Goal: Task Accomplishment & Management: Manage account settings

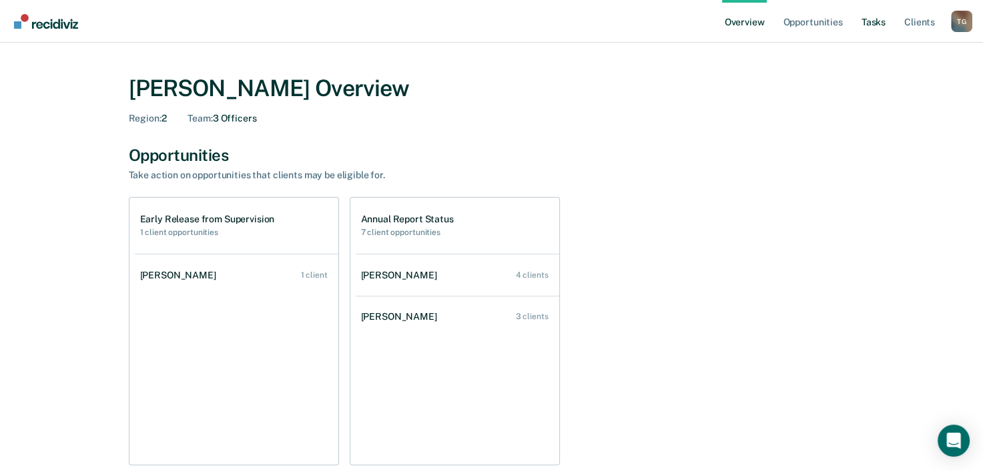
click at [878, 26] on link "Tasks" at bounding box center [873, 21] width 29 height 43
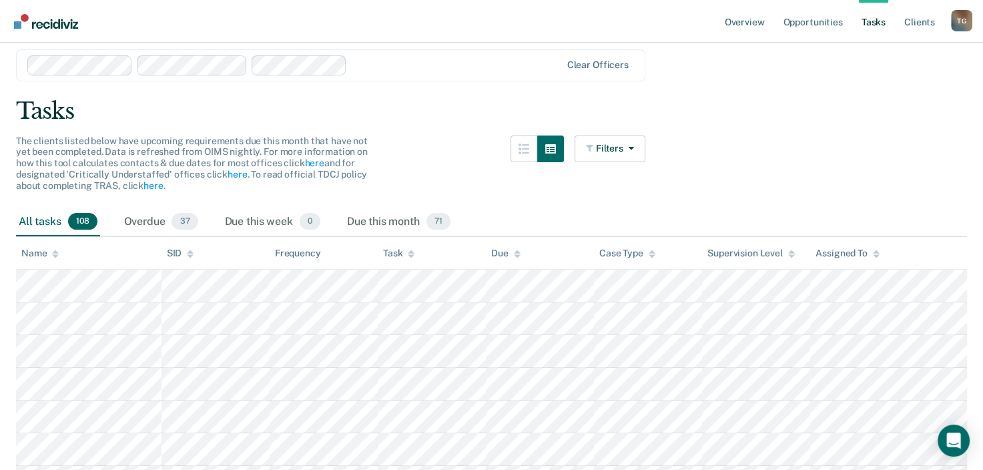
scroll to position [67, 0]
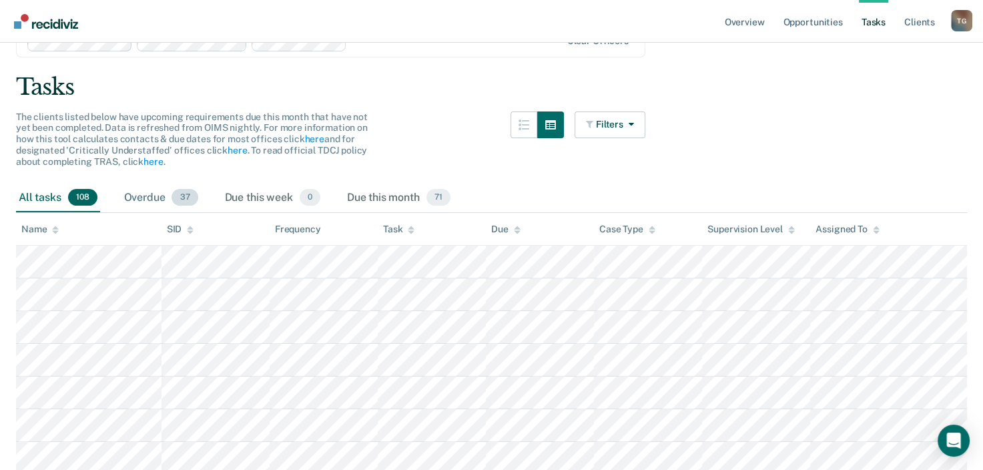
click at [140, 192] on div "Overdue 37" at bounding box center [160, 198] width 79 height 29
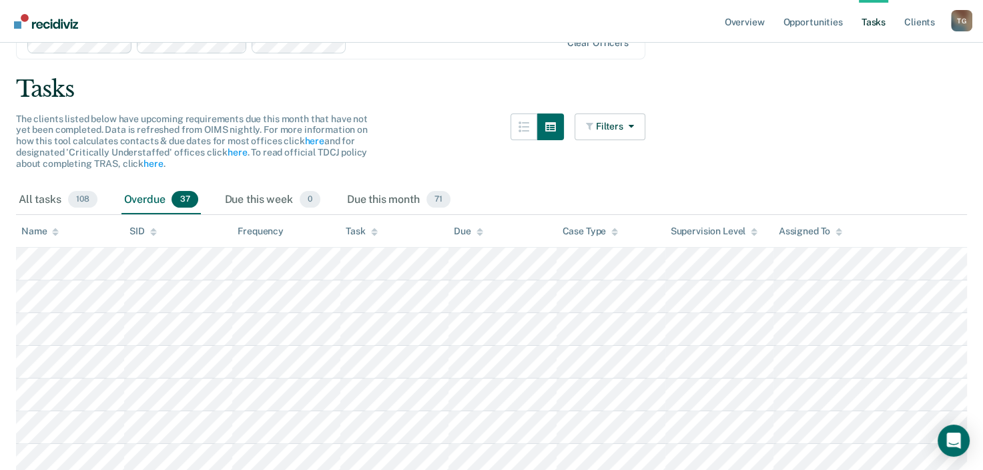
scroll to position [0, 0]
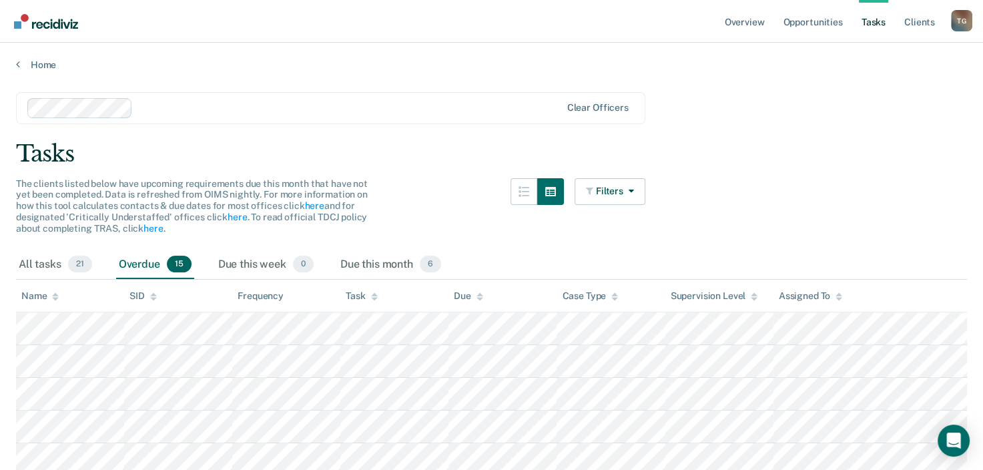
click at [723, 120] on main "Clear officers Tasks The clients listed below have upcoming requirements due th…" at bounding box center [491, 462] width 983 height 782
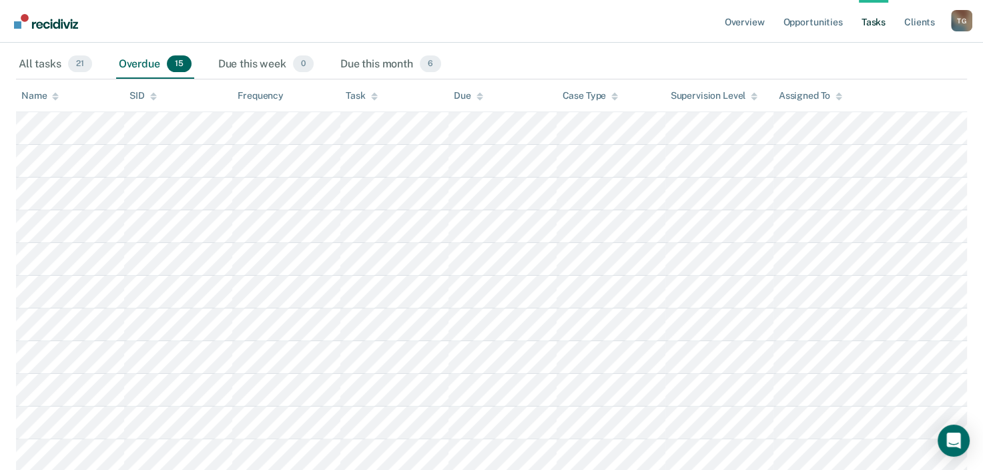
scroll to position [118, 0]
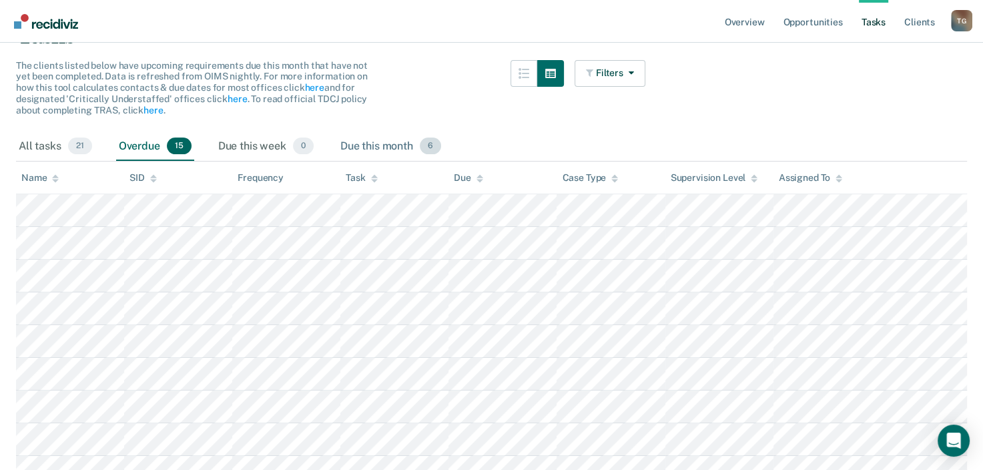
click at [380, 147] on div "Due this month 6" at bounding box center [391, 146] width 106 height 29
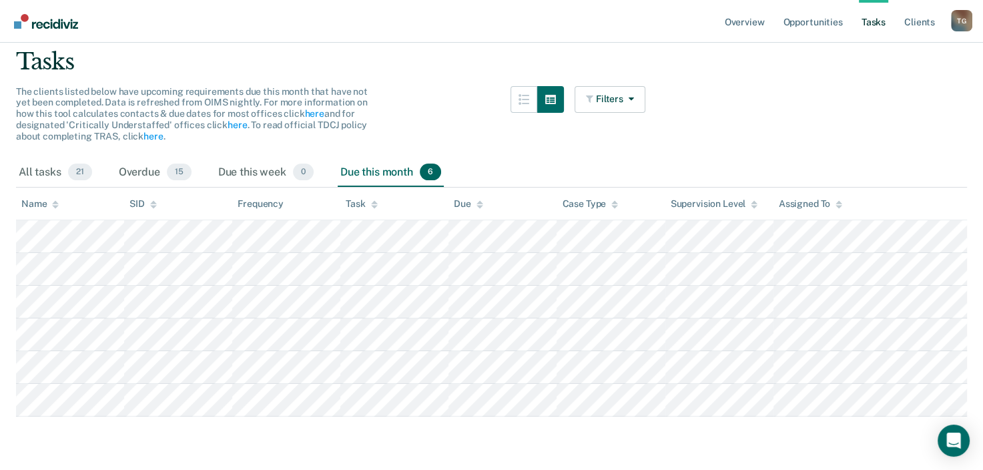
scroll to position [98, 0]
click at [142, 170] on div "Overdue 15" at bounding box center [155, 172] width 78 height 29
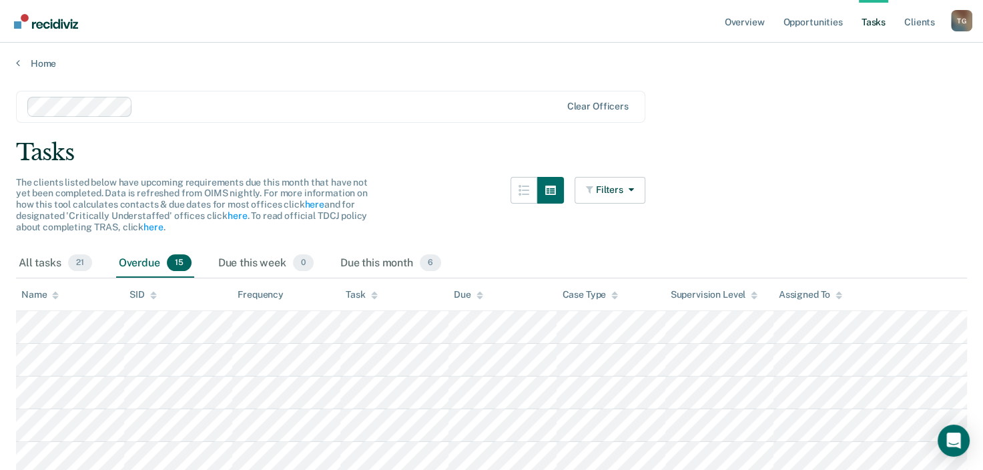
scroll to position [0, 0]
click at [32, 258] on div "All tasks 21" at bounding box center [55, 264] width 79 height 29
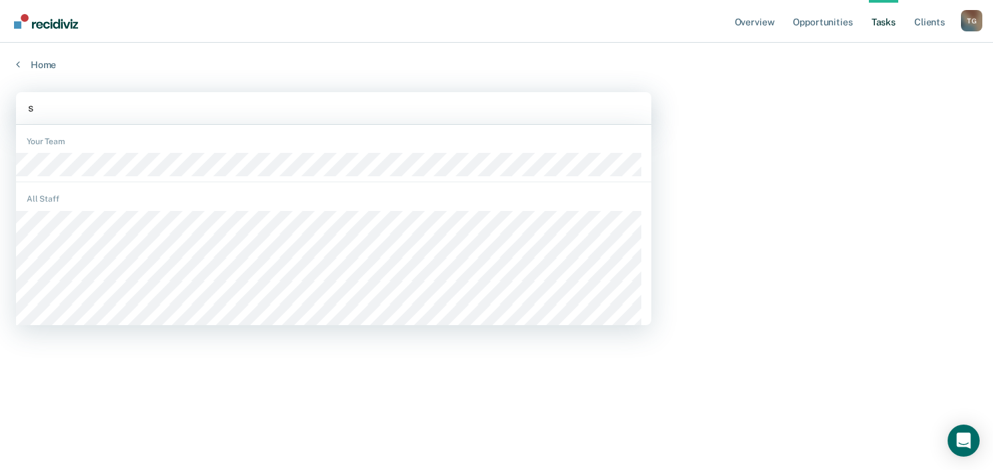
type input "sa"
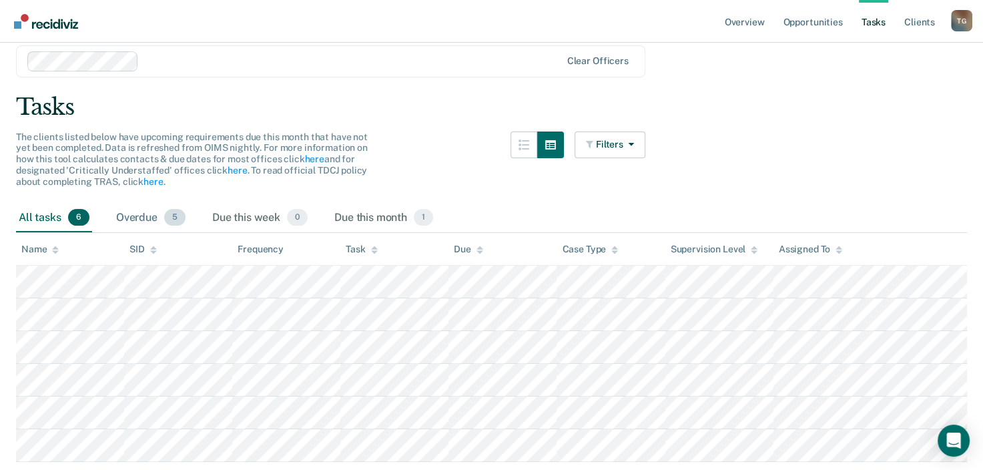
scroll to position [91, 0]
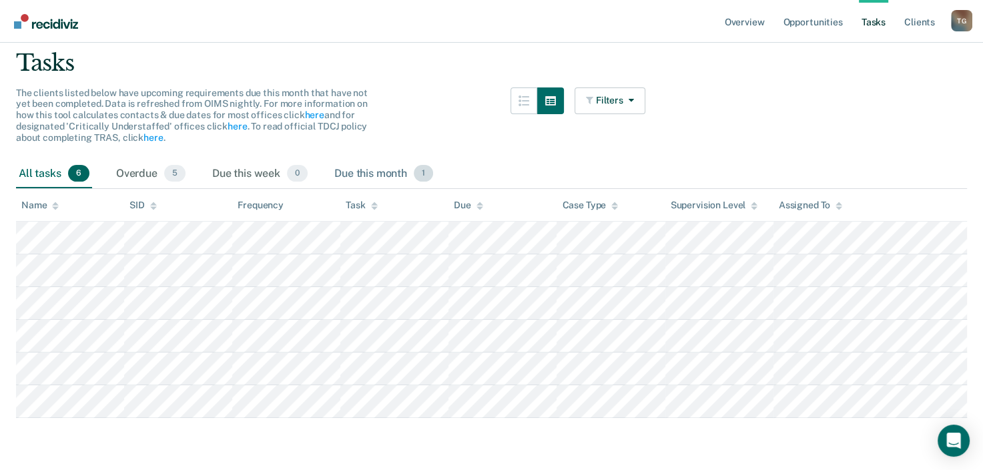
click at [366, 181] on div "Due this month 1" at bounding box center [384, 174] width 104 height 29
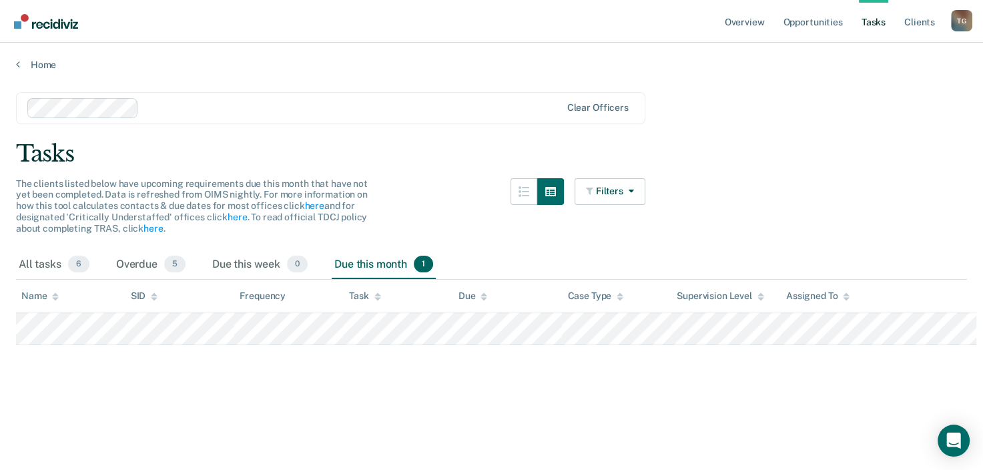
scroll to position [0, 0]
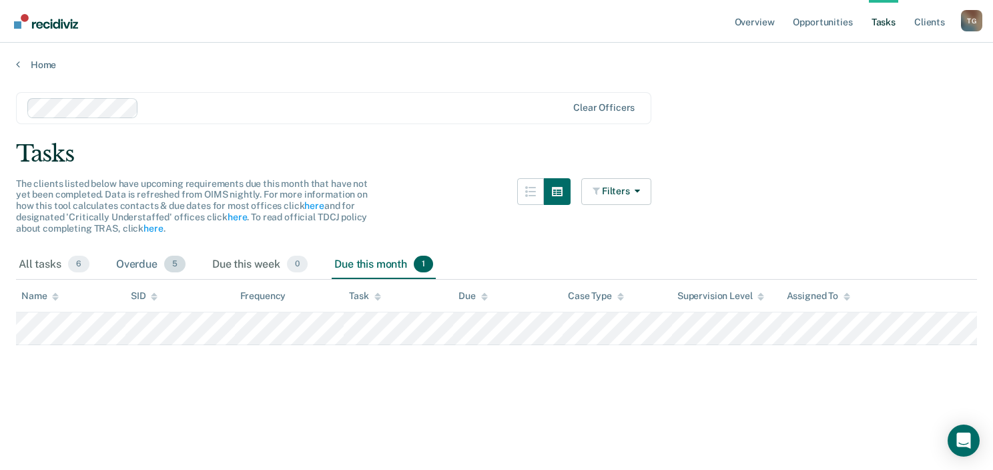
click at [140, 266] on div "Overdue 5" at bounding box center [150, 264] width 75 height 29
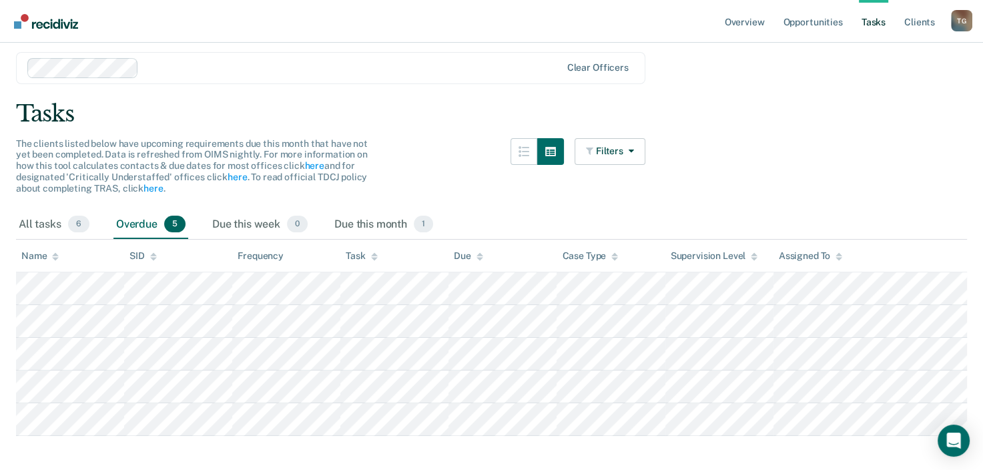
scroll to position [59, 0]
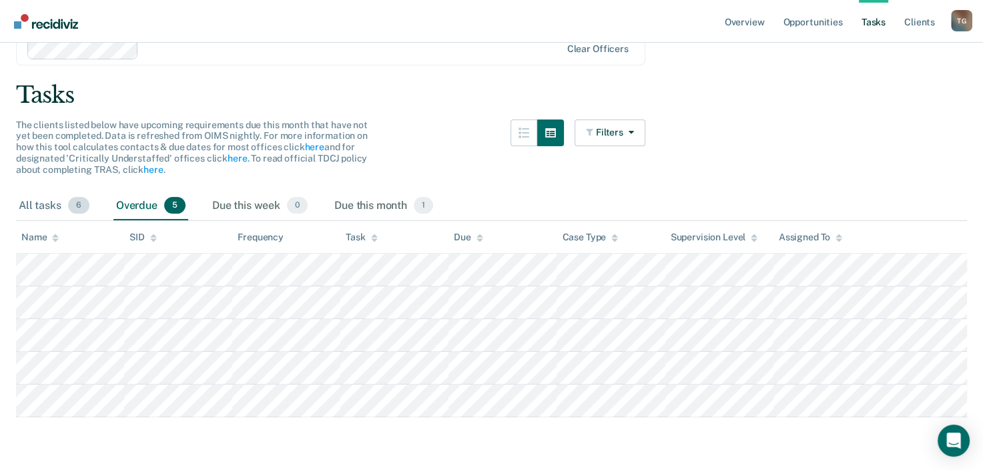
click at [31, 208] on div "All tasks 6" at bounding box center [54, 206] width 76 height 29
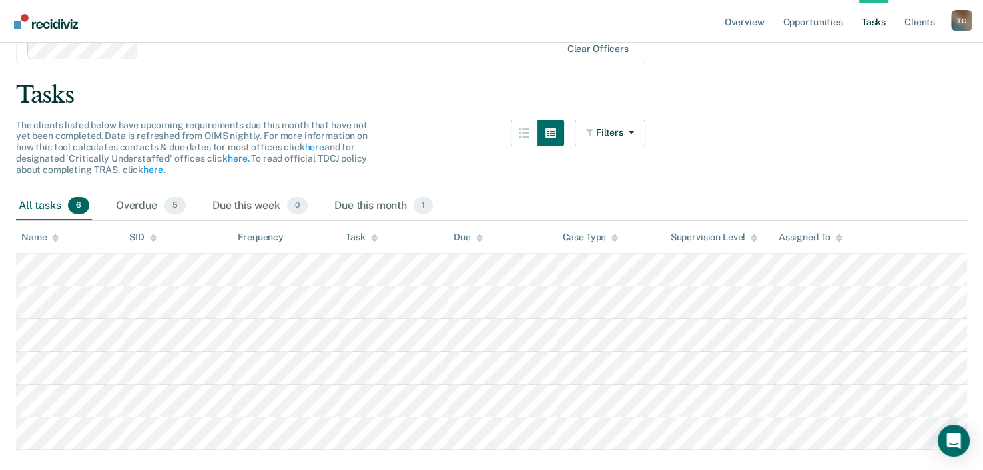
click at [41, 208] on div "All tasks 6" at bounding box center [54, 206] width 76 height 29
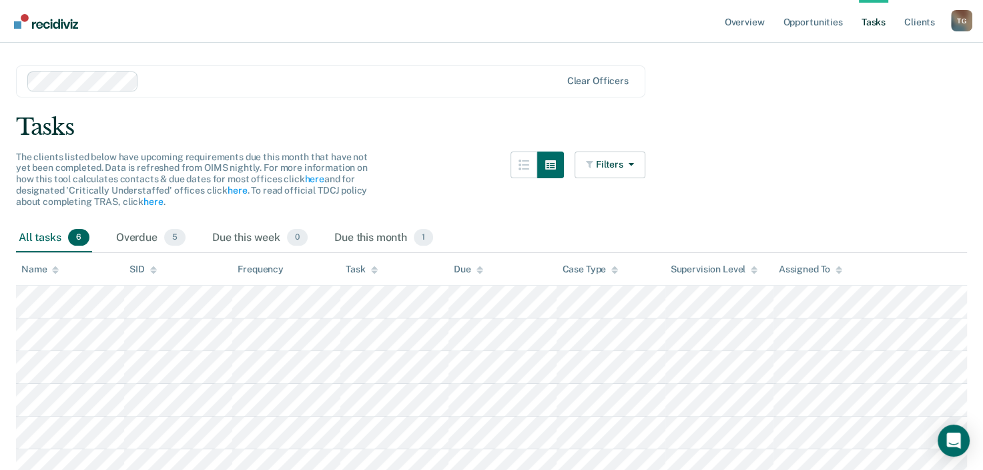
scroll to position [0, 0]
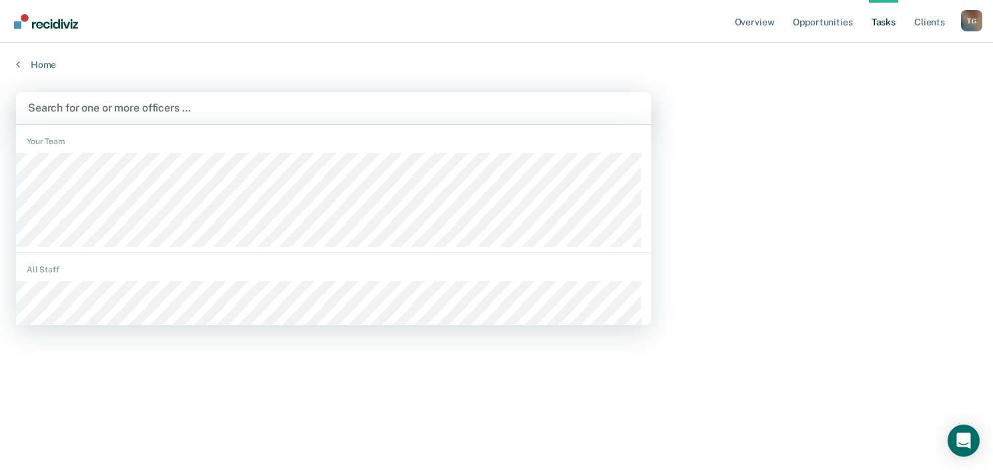
click at [122, 105] on div at bounding box center [333, 107] width 611 height 15
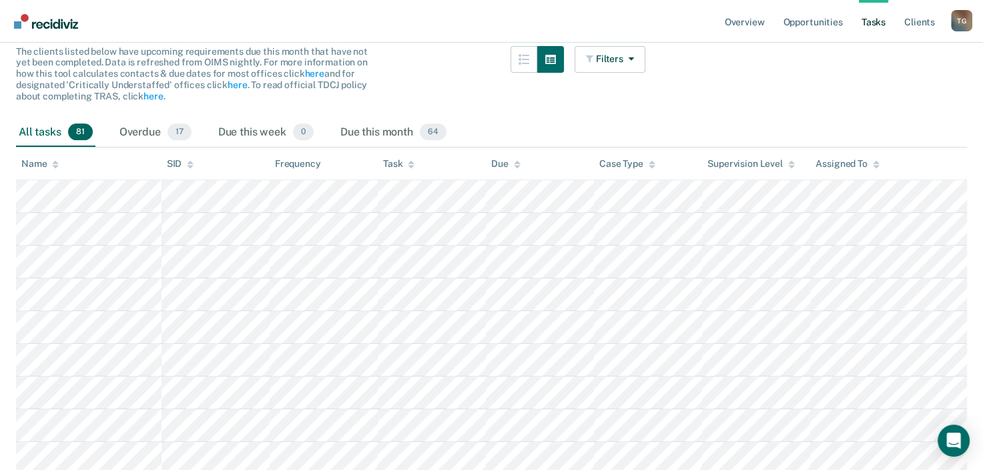
scroll to position [133, 0]
click at [388, 142] on div "Due this month 64" at bounding box center [393, 131] width 111 height 29
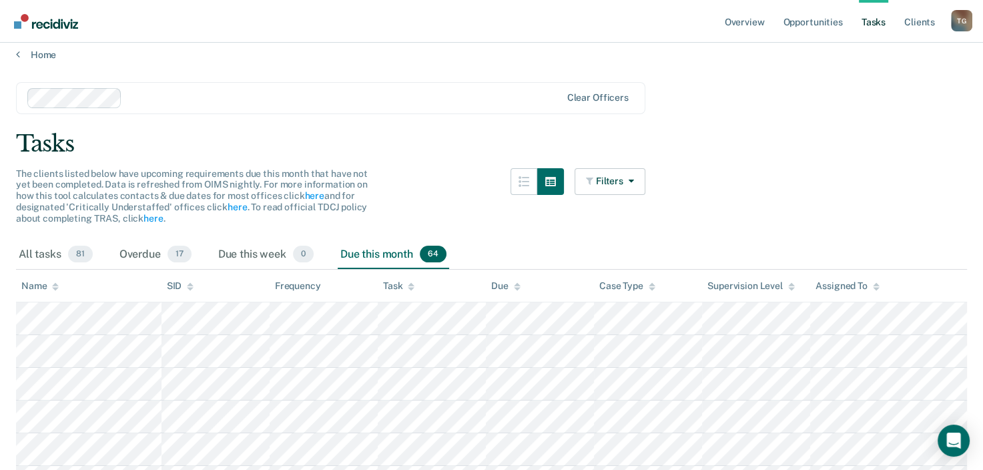
scroll to position [0, 0]
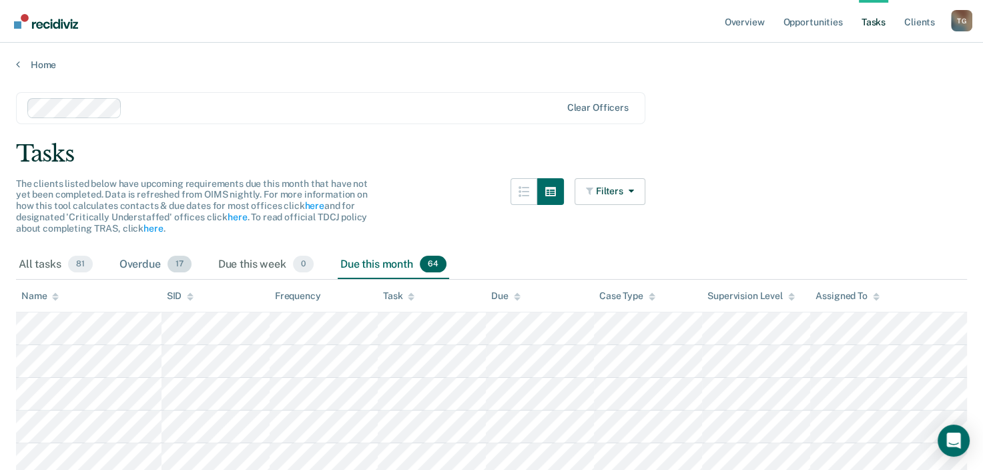
click at [170, 264] on span "17" at bounding box center [180, 264] width 24 height 17
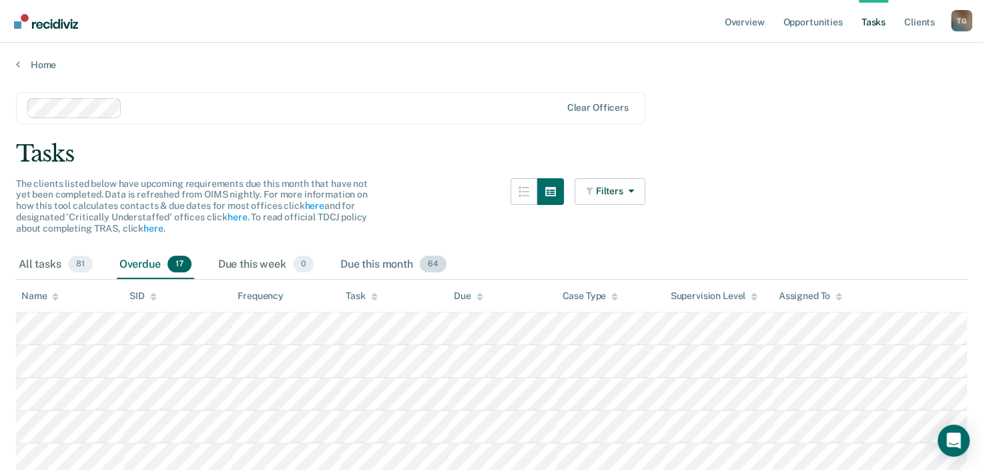
click at [387, 263] on div "Due this month 64" at bounding box center [393, 264] width 111 height 29
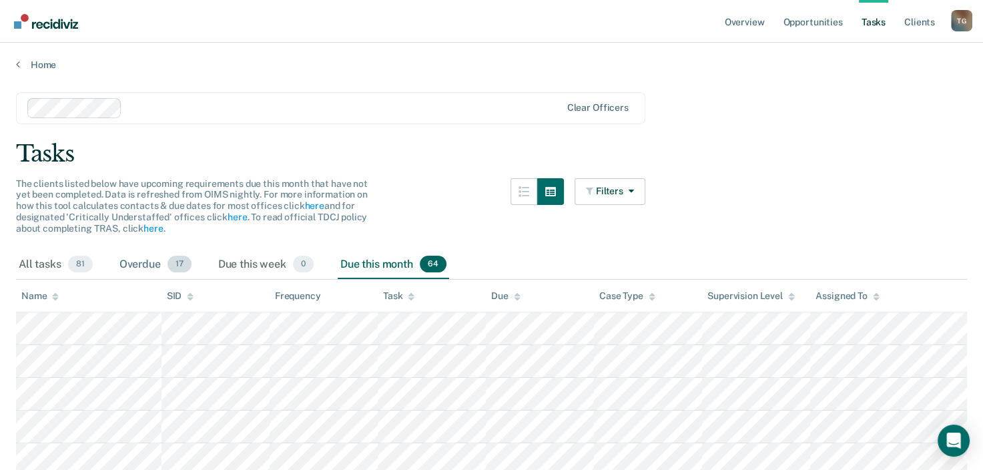
click at [133, 266] on div "Overdue 17" at bounding box center [155, 264] width 77 height 29
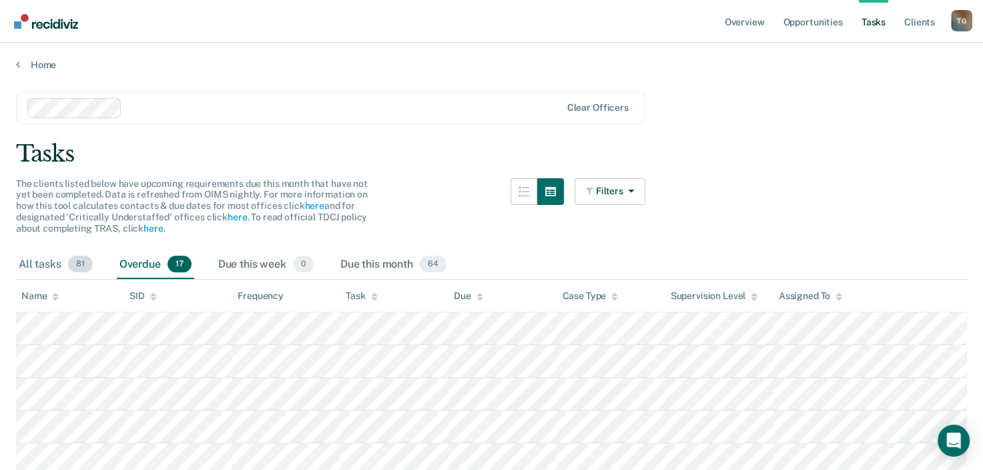
click at [38, 264] on div "All tasks 81" at bounding box center [55, 264] width 79 height 29
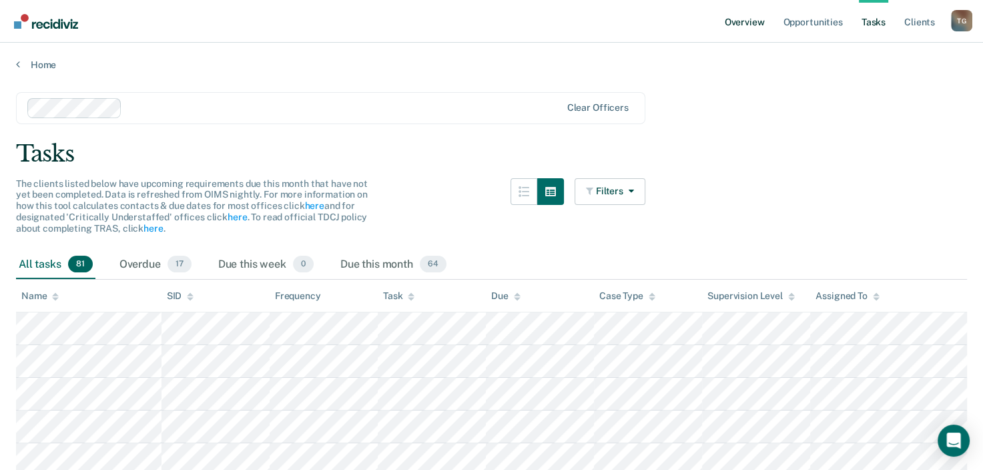
click at [756, 27] on link "Overview" at bounding box center [744, 21] width 45 height 43
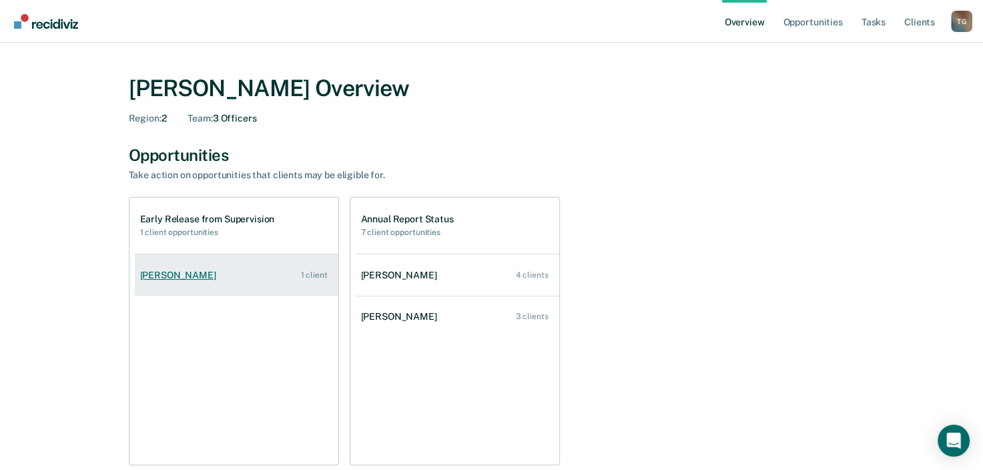
click at [174, 277] on div "[PERSON_NAME]" at bounding box center [180, 275] width 81 height 11
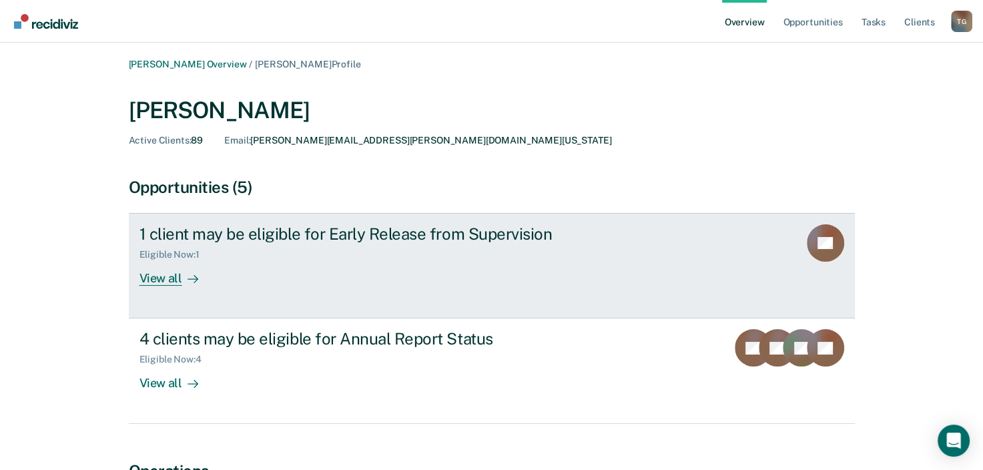
click at [171, 283] on div "View all" at bounding box center [177, 273] width 75 height 26
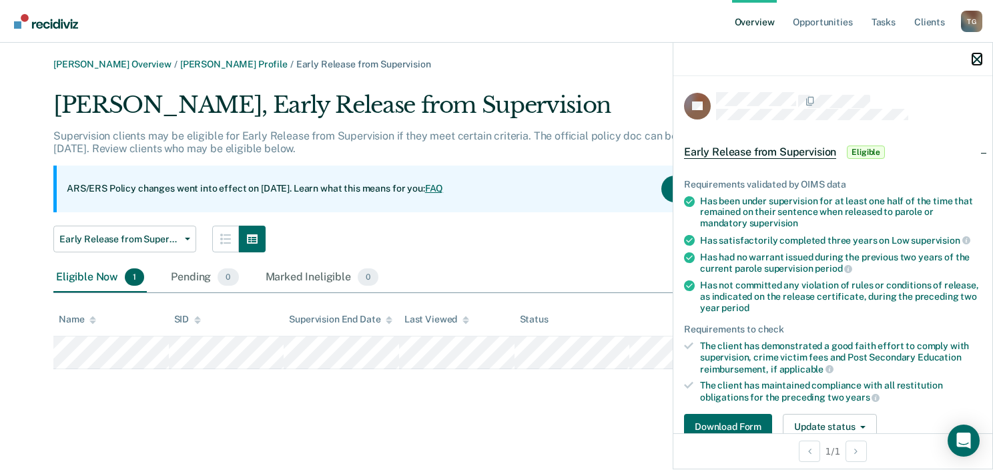
click at [973, 57] on icon "button" at bounding box center [977, 59] width 9 height 9
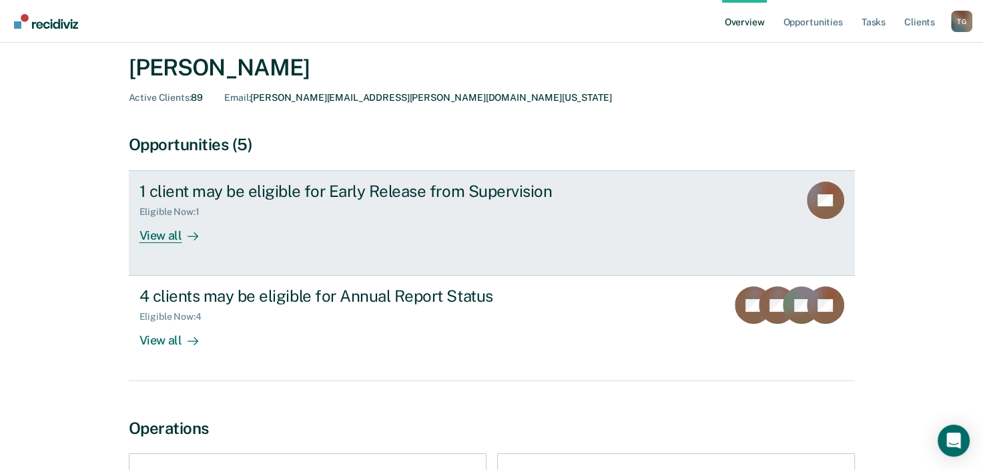
scroll to position [67, 0]
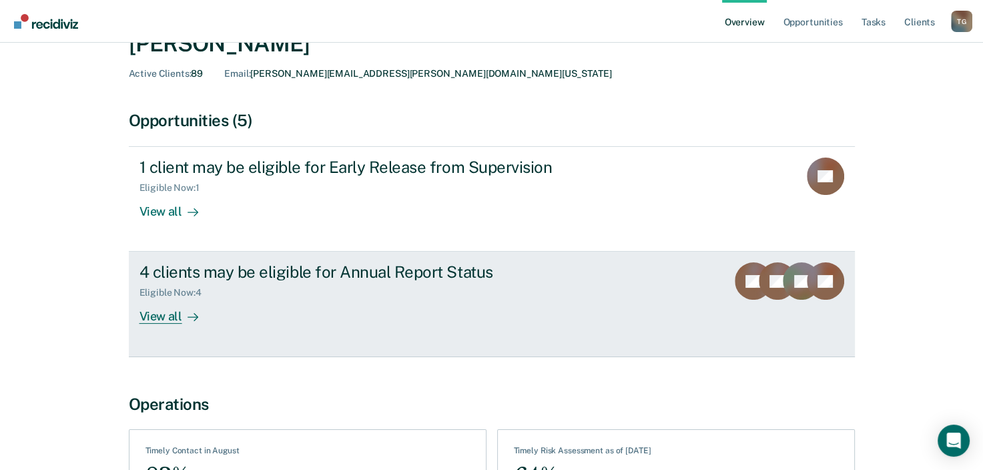
click at [154, 322] on div "View all" at bounding box center [177, 311] width 75 height 26
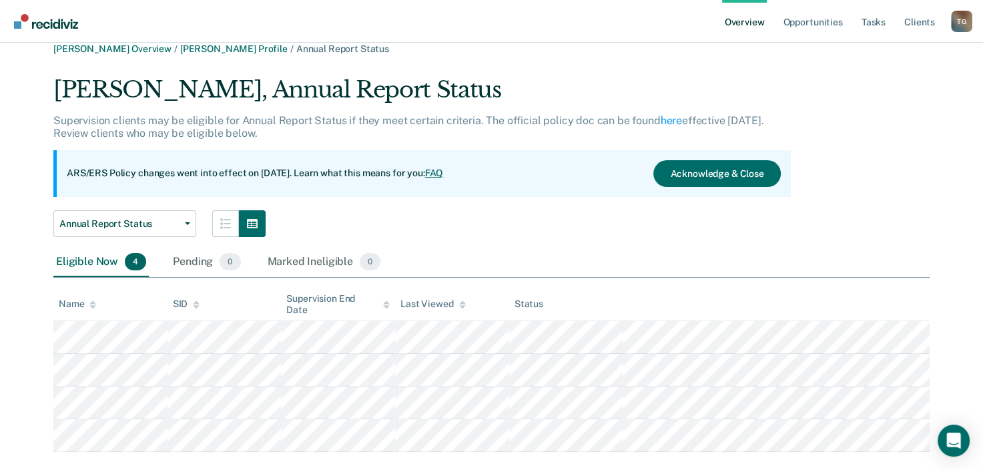
scroll to position [39, 0]
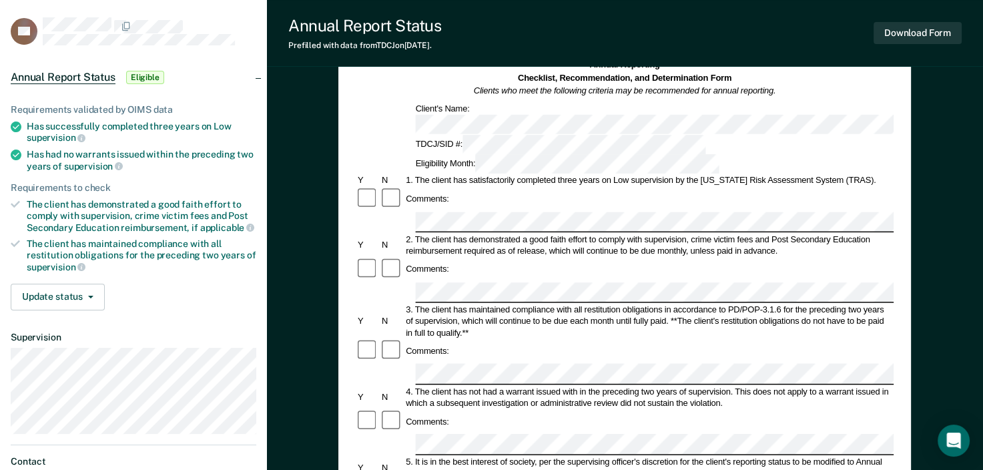
scroll to position [67, 0]
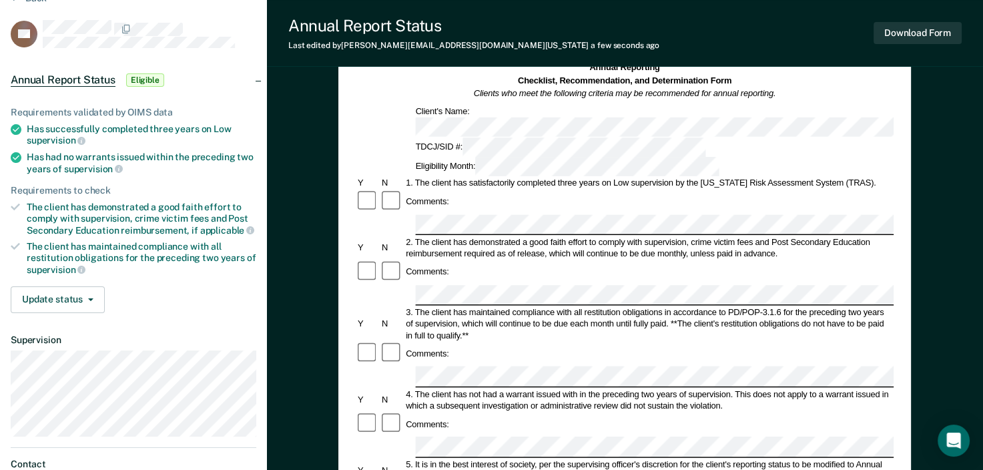
scroll to position [39, 0]
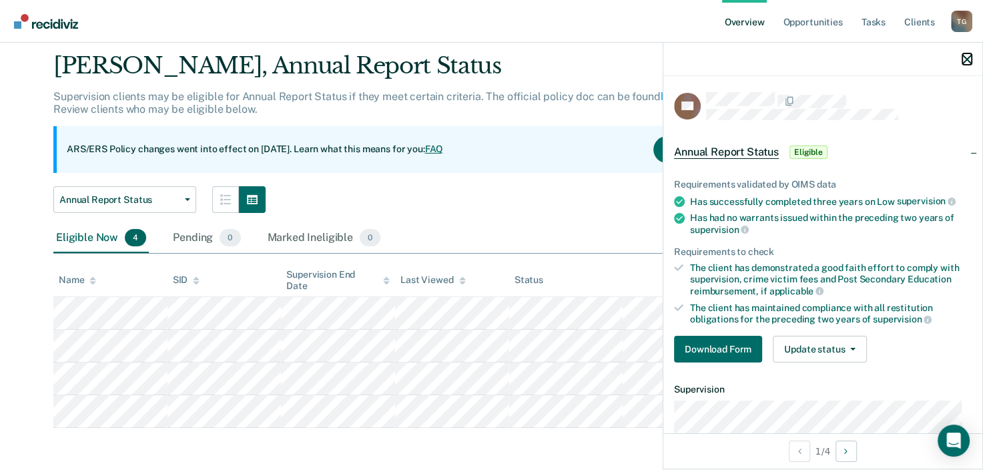
click at [965, 61] on icon "button" at bounding box center [967, 59] width 9 height 9
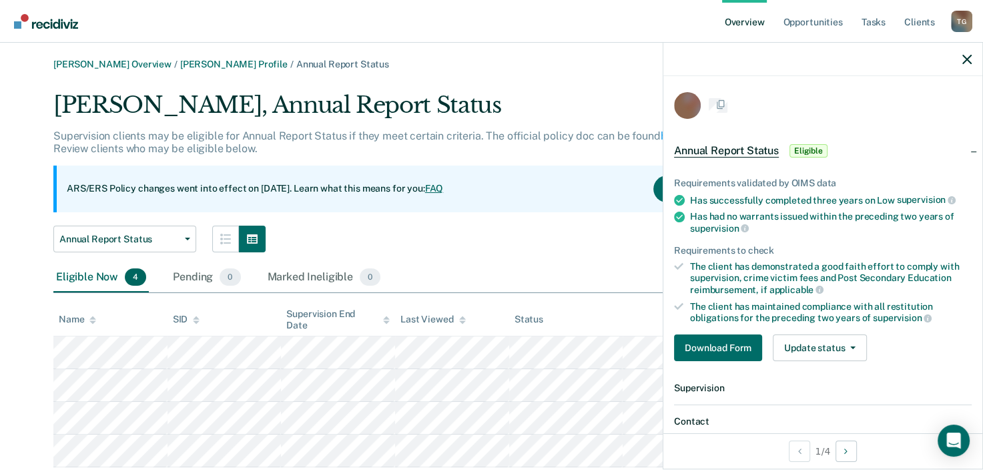
scroll to position [39, 0]
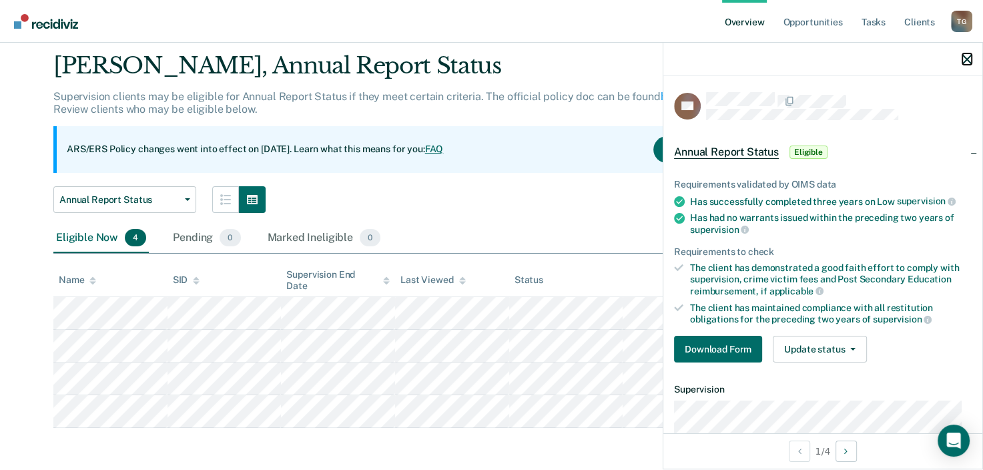
click at [969, 59] on icon "button" at bounding box center [967, 59] width 9 height 9
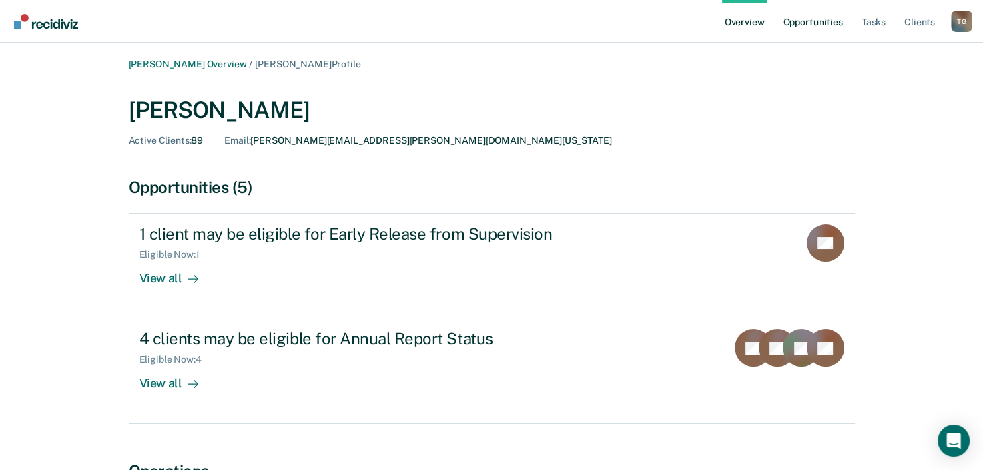
click at [798, 21] on link "Opportunities" at bounding box center [812, 21] width 65 height 43
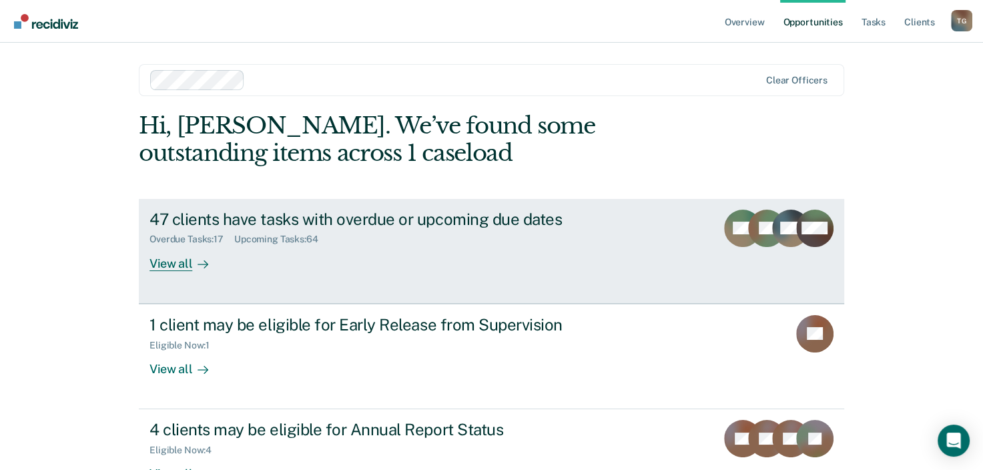
click at [160, 272] on link "47 clients have tasks with overdue or upcoming due dates Overdue Tasks : 17 Upc…" at bounding box center [492, 251] width 706 height 105
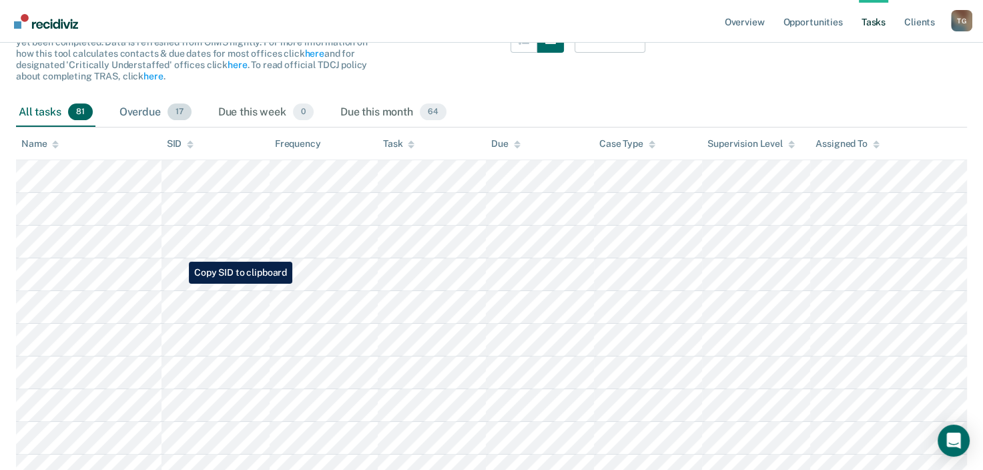
scroll to position [67, 0]
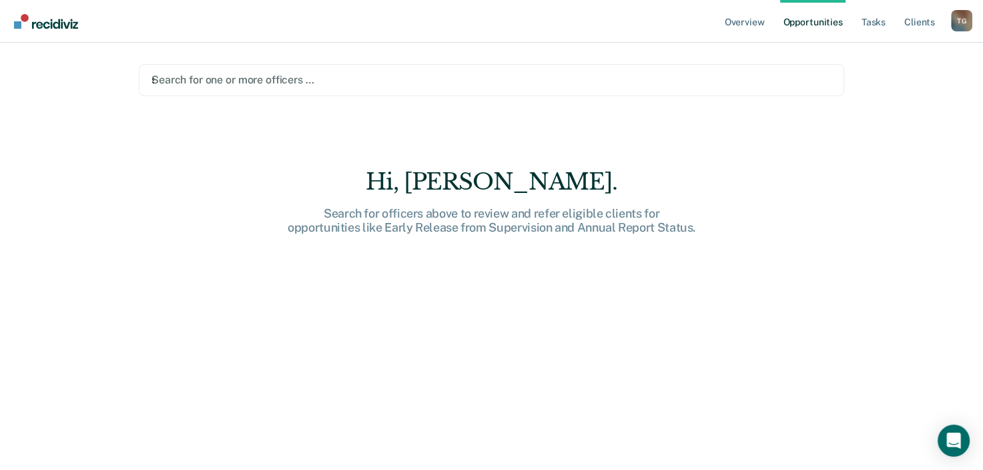
type input "sa"
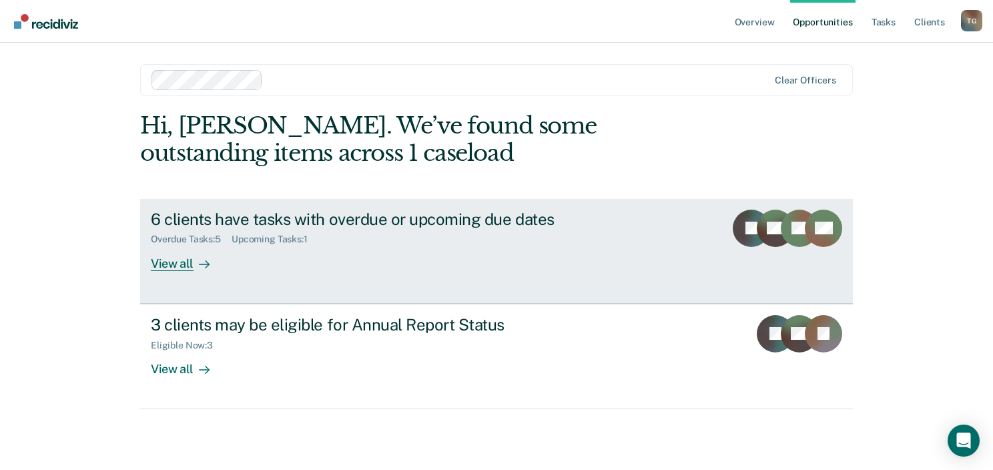
click at [182, 271] on link "6 clients have tasks with overdue or upcoming due dates Overdue Tasks : 5 Upcom…" at bounding box center [496, 251] width 713 height 105
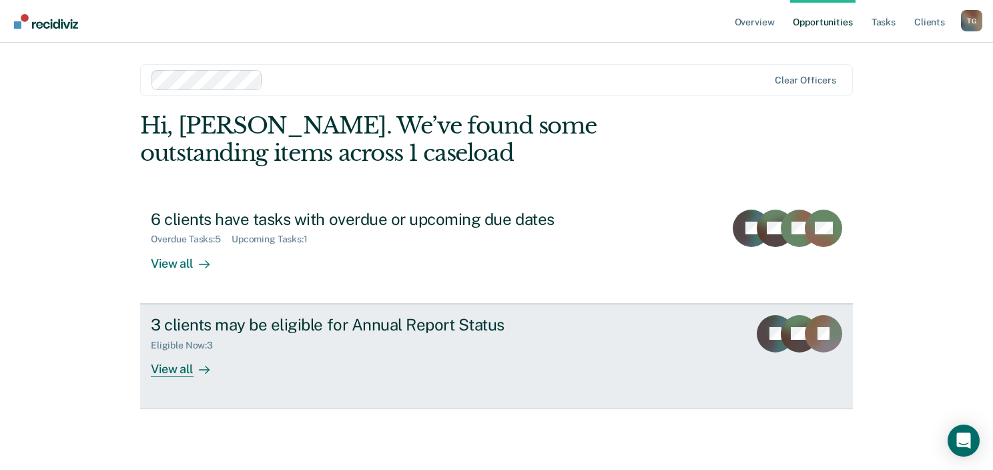
click at [187, 368] on div "View all" at bounding box center [188, 363] width 75 height 26
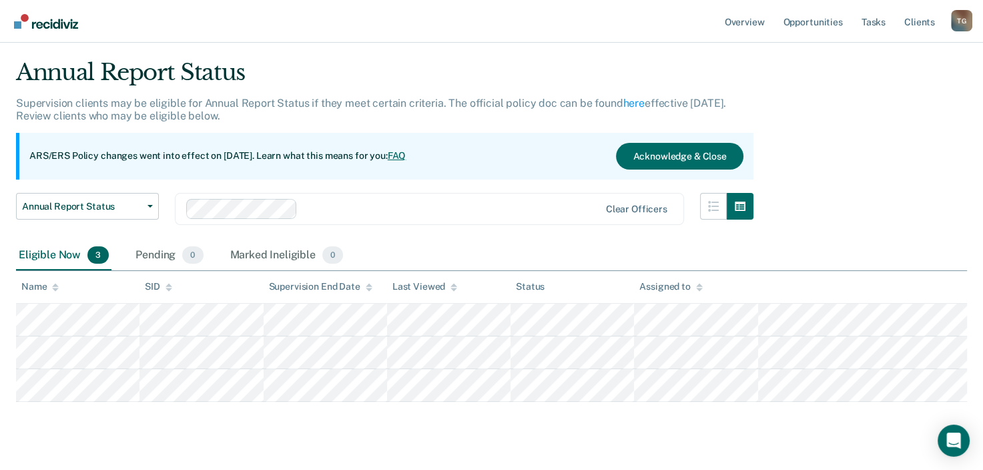
scroll to position [60, 0]
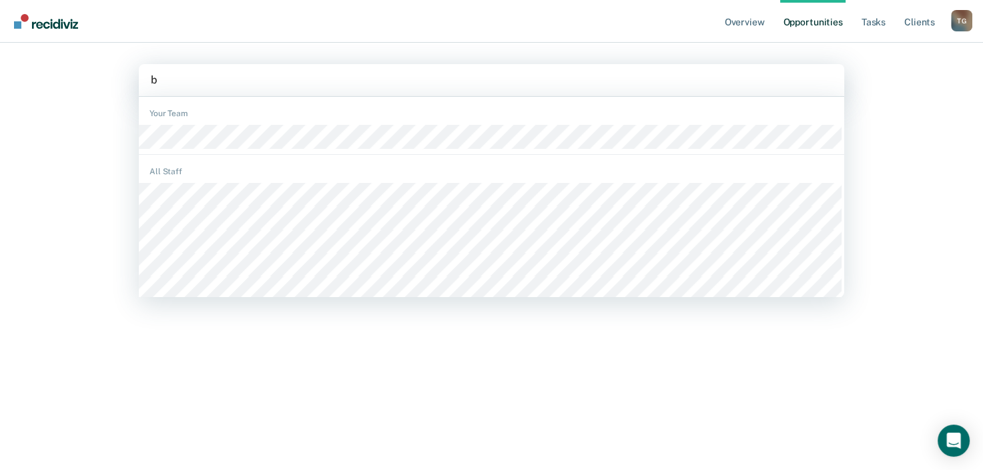
type input "br"
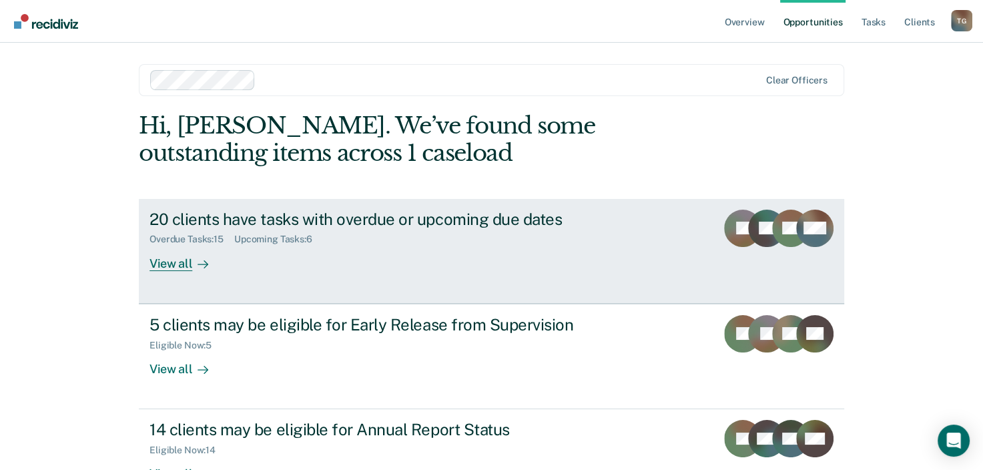
click at [185, 266] on div "View all" at bounding box center [187, 258] width 75 height 26
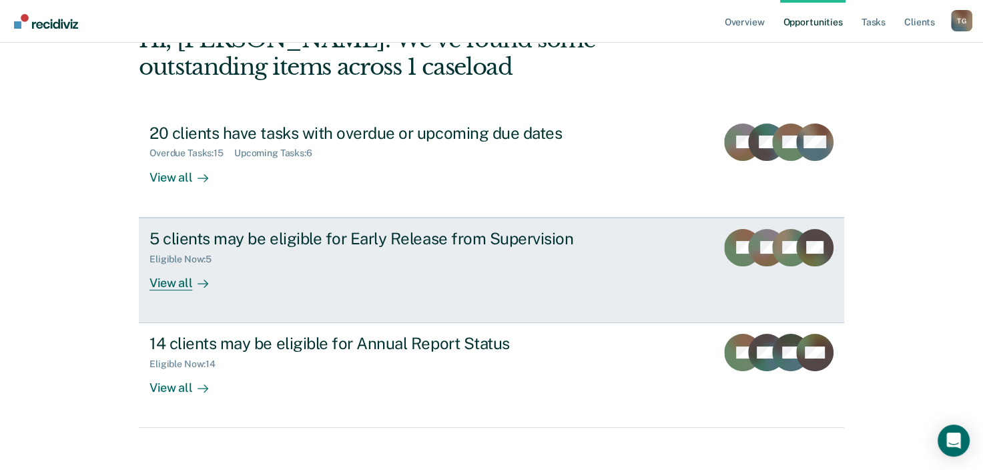
scroll to position [97, 0]
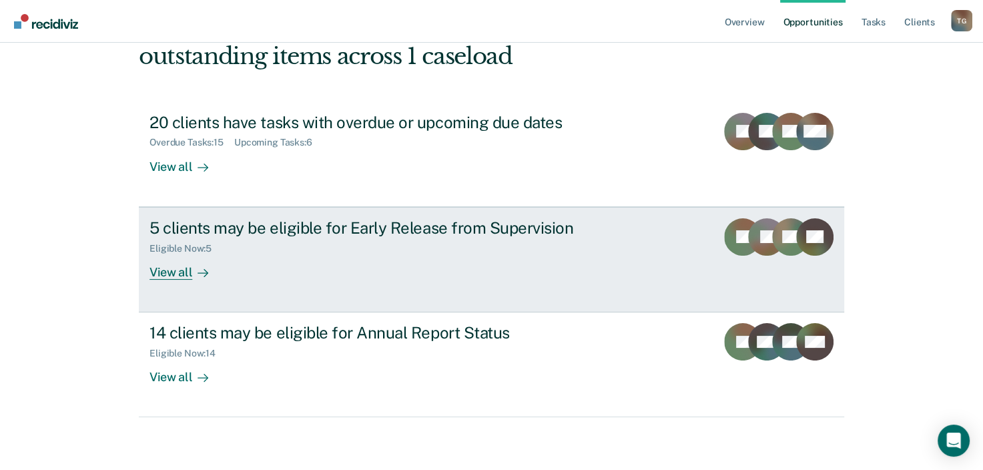
click at [176, 276] on div "View all" at bounding box center [187, 267] width 75 height 26
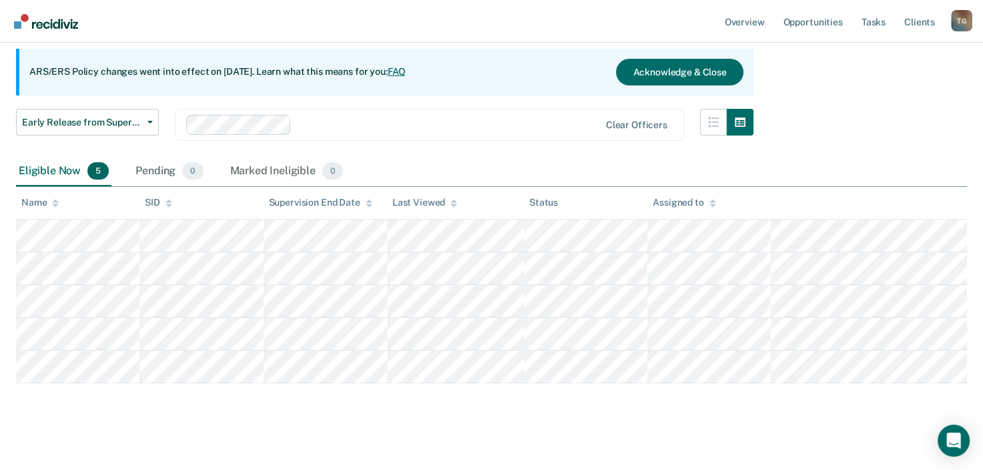
scroll to position [125, 0]
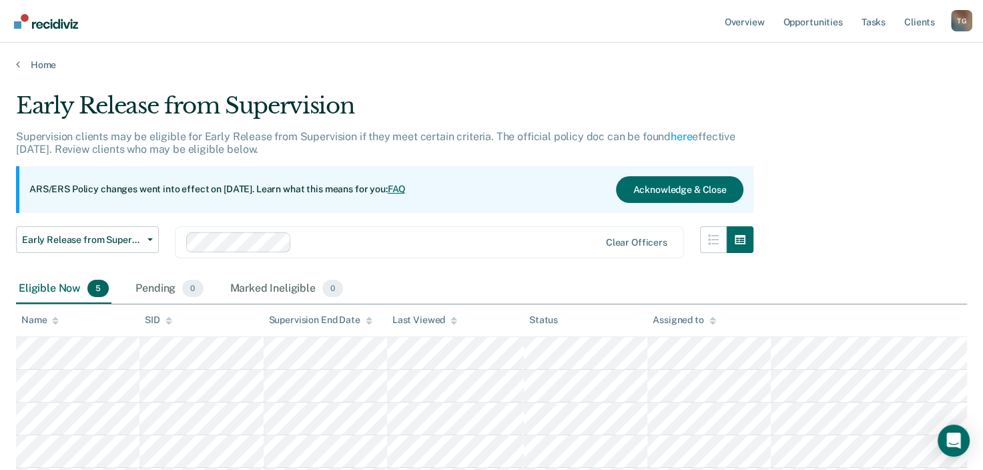
scroll to position [125, 0]
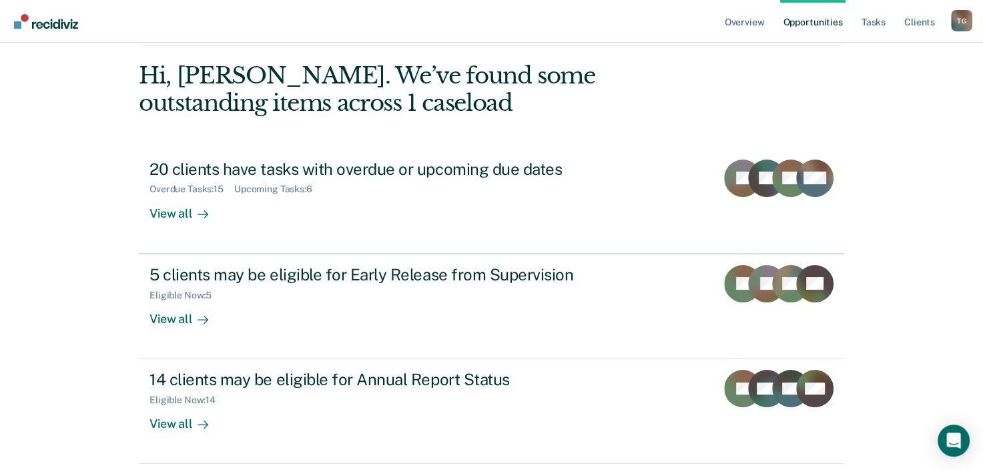
scroll to position [30, 0]
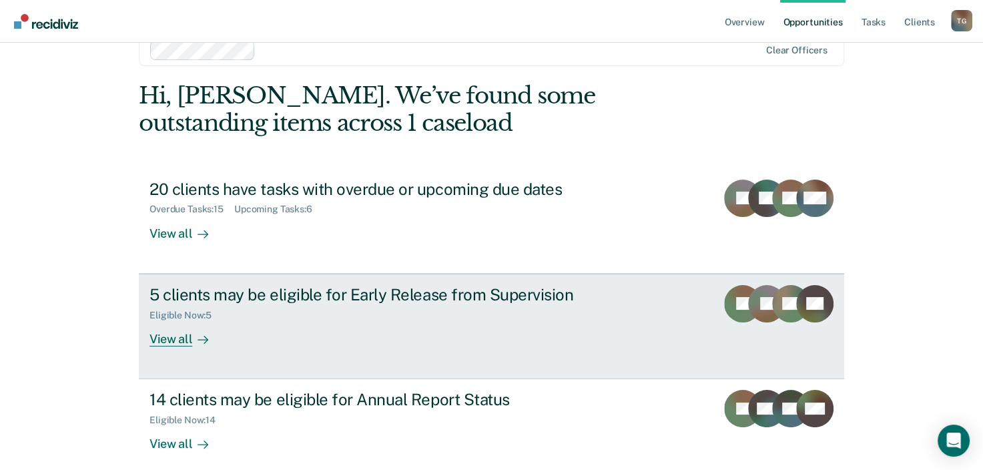
click at [184, 344] on div "View all" at bounding box center [187, 333] width 75 height 26
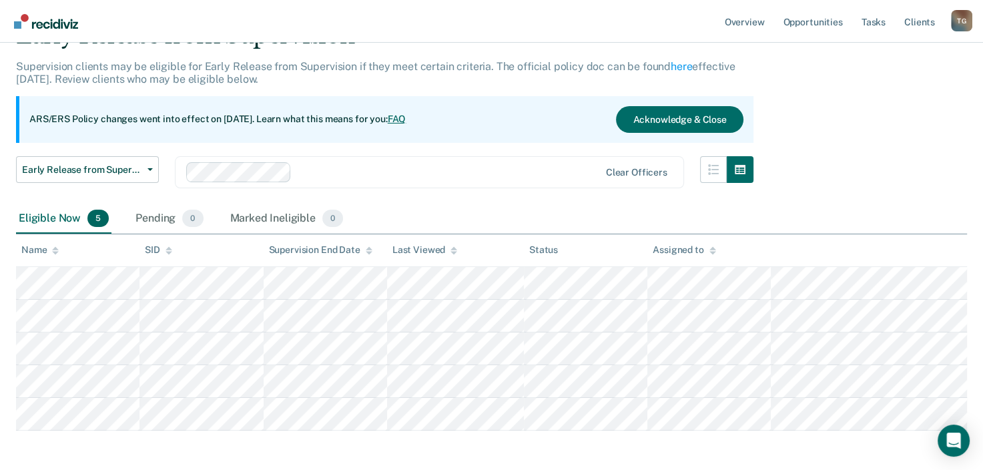
scroll to position [125, 0]
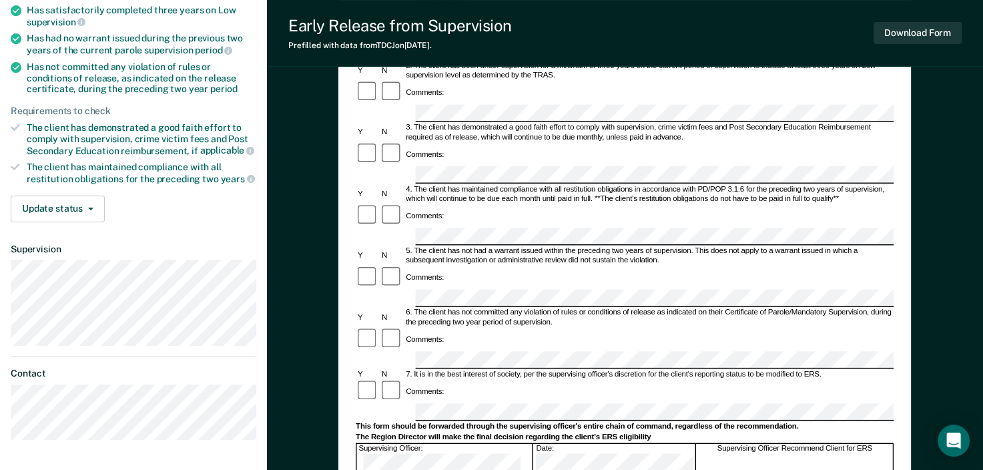
scroll to position [291, 0]
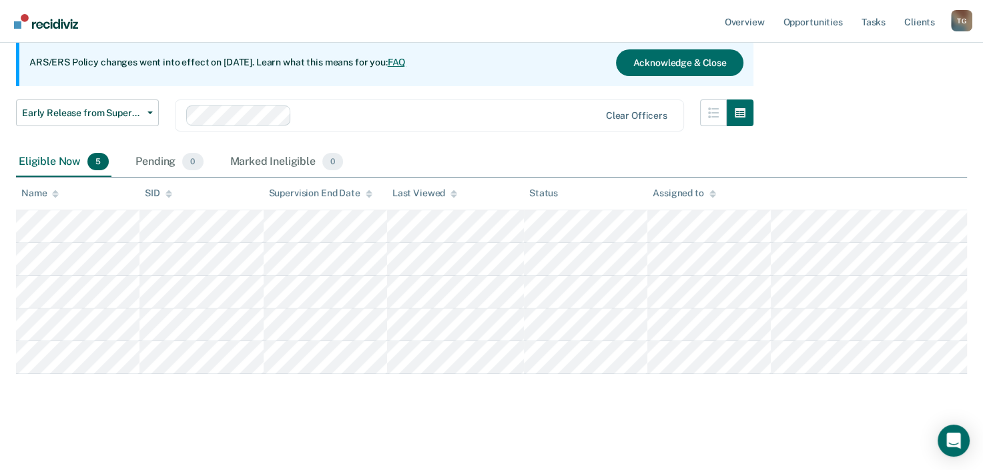
scroll to position [125, 0]
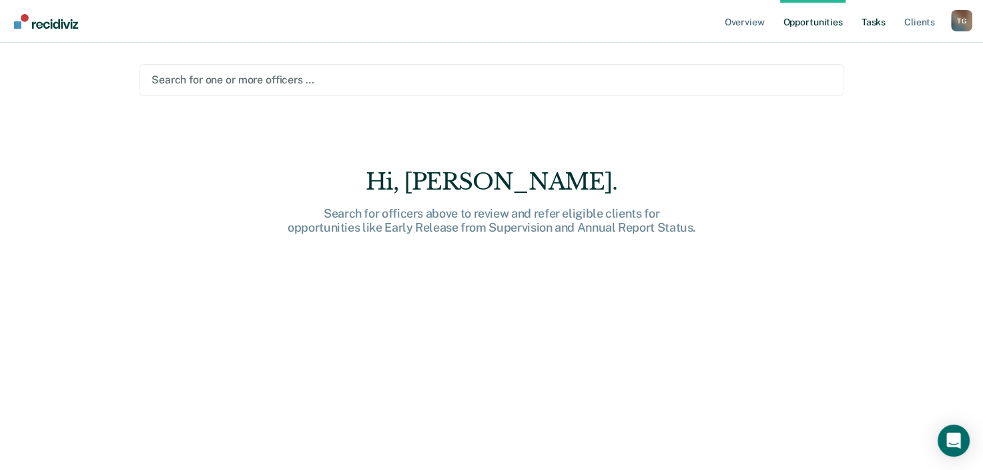
click at [878, 27] on link "Tasks" at bounding box center [873, 21] width 29 height 43
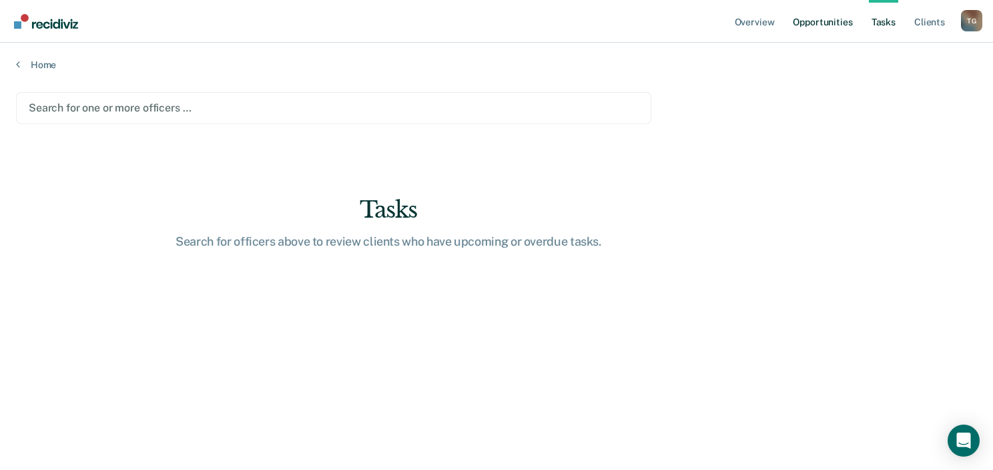
click at [830, 21] on link "Opportunities" at bounding box center [822, 21] width 65 height 43
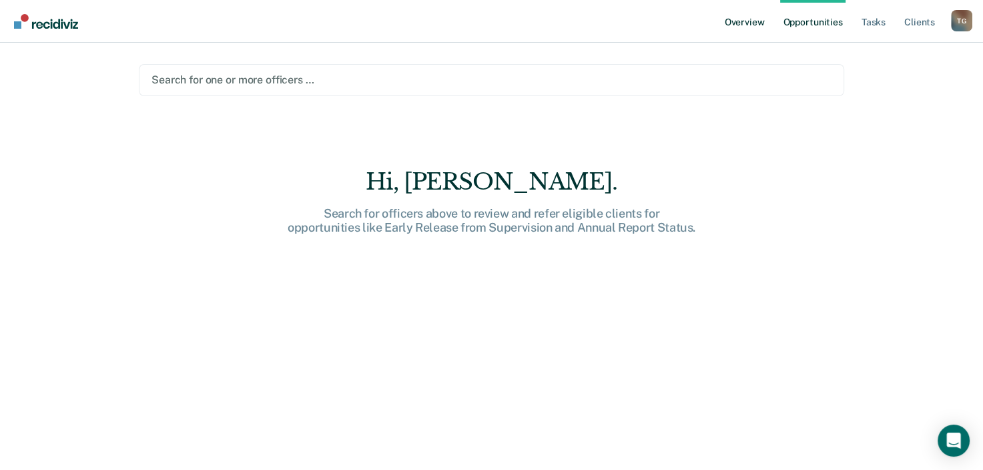
click at [750, 24] on link "Overview" at bounding box center [744, 21] width 45 height 43
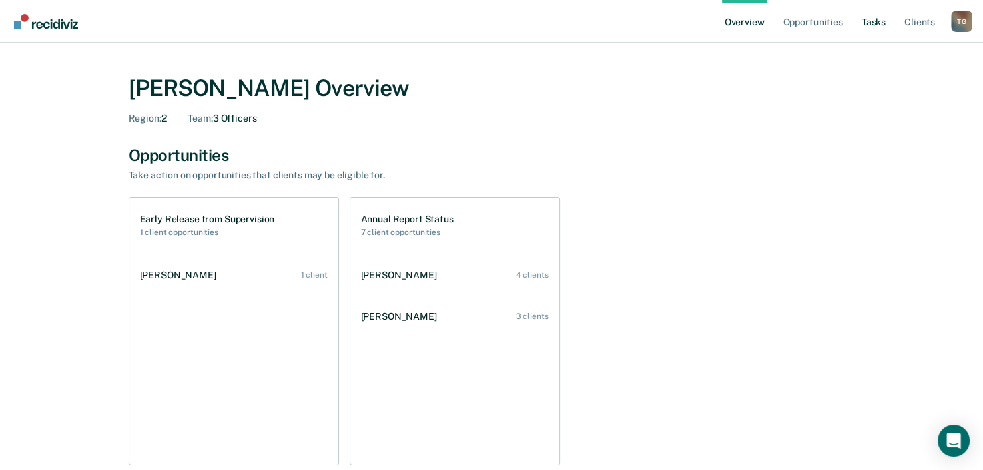
click at [868, 22] on link "Tasks" at bounding box center [873, 21] width 29 height 43
